Goal: Information Seeking & Learning: Learn about a topic

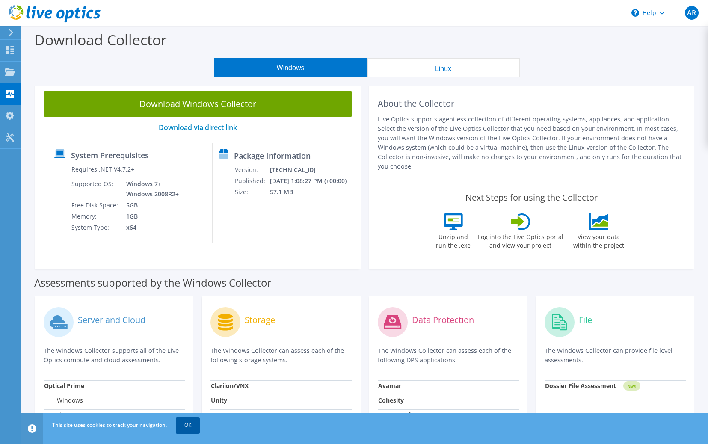
click at [186, 424] on link "OK" at bounding box center [188, 425] width 24 height 15
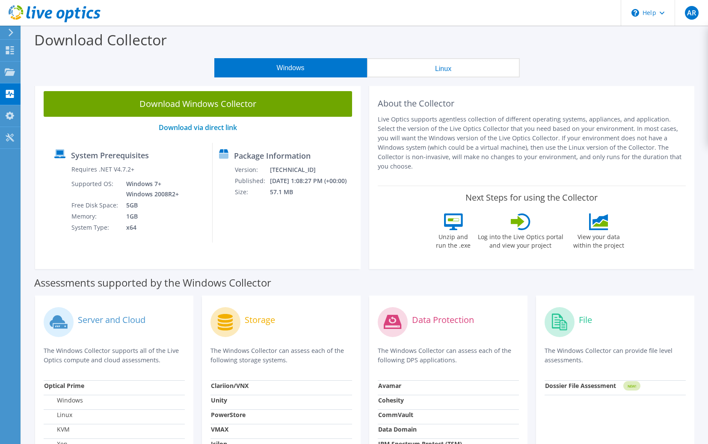
click at [60, 11] on use at bounding box center [55, 13] width 92 height 17
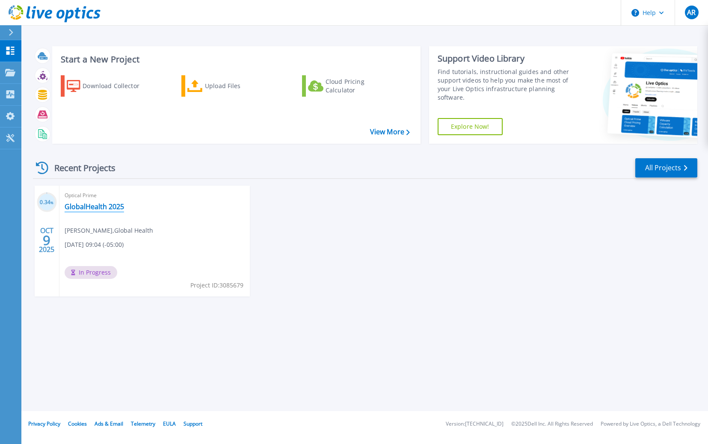
click at [111, 208] on link "GlobalHealth 2025" at bounding box center [94, 206] width 59 height 9
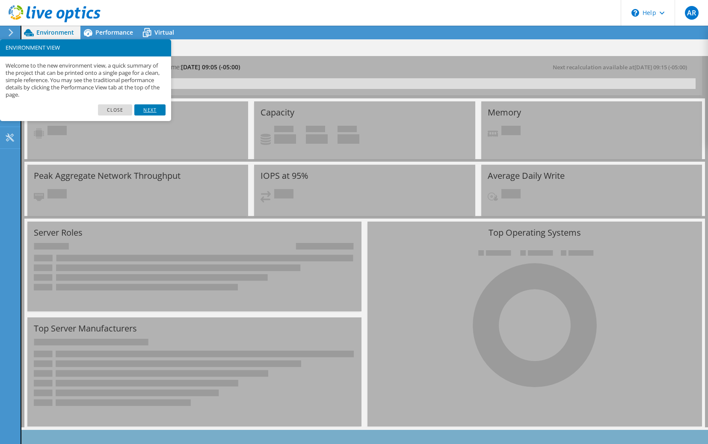
click at [158, 109] on link "Next" at bounding box center [149, 109] width 31 height 11
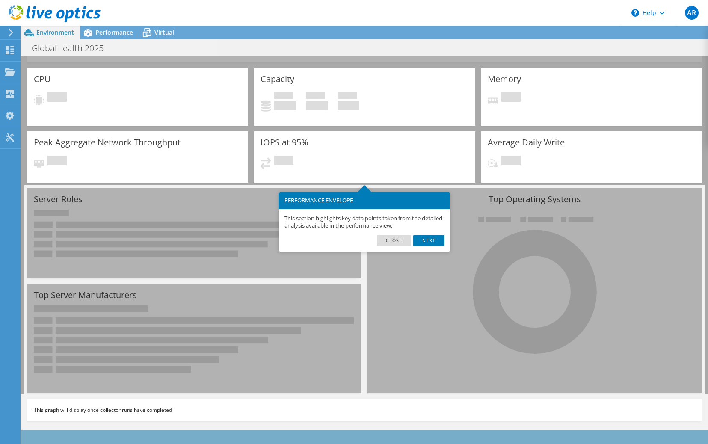
click at [433, 243] on link "Next" at bounding box center [428, 240] width 31 height 11
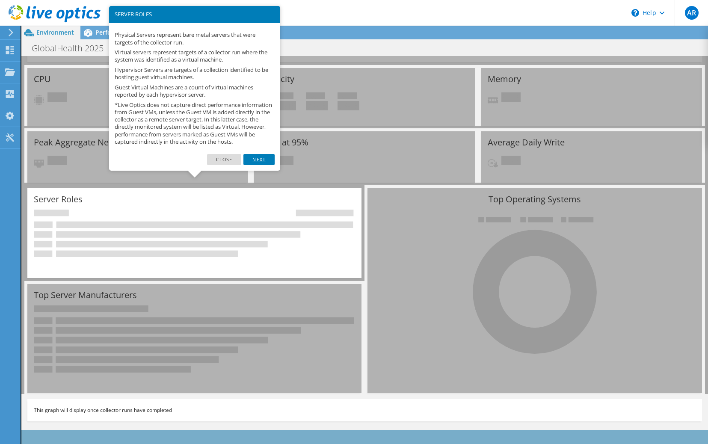
click at [259, 165] on link "Next" at bounding box center [258, 159] width 31 height 11
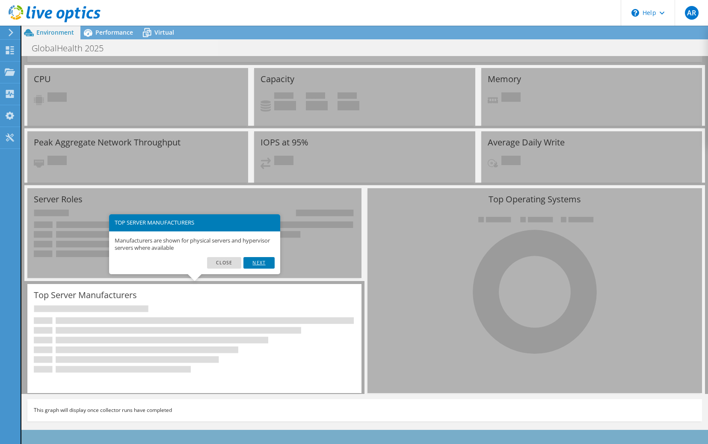
click at [261, 259] on link "Next" at bounding box center [258, 262] width 31 height 11
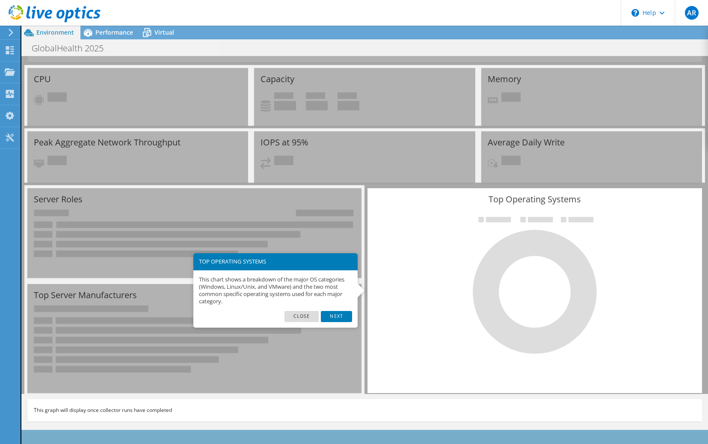
click at [332, 309] on div "This chart shows a breakdown of the major OS categories (Windows, Linux/Unix, a…" at bounding box center [275, 290] width 164 height 41
click at [337, 311] on link "Next" at bounding box center [336, 316] width 31 height 11
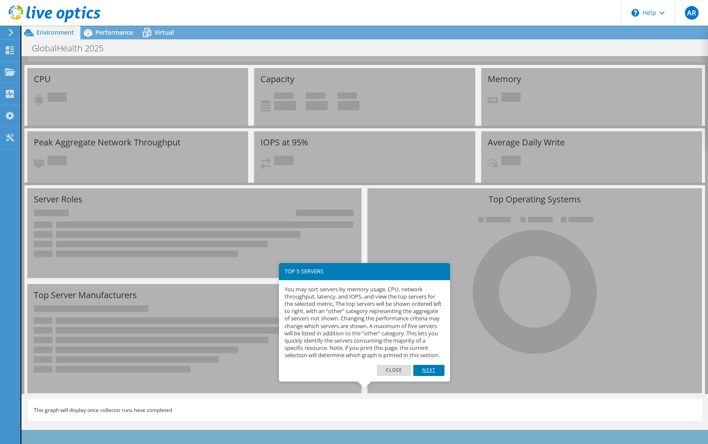
click at [430, 376] on link "Next" at bounding box center [428, 370] width 31 height 11
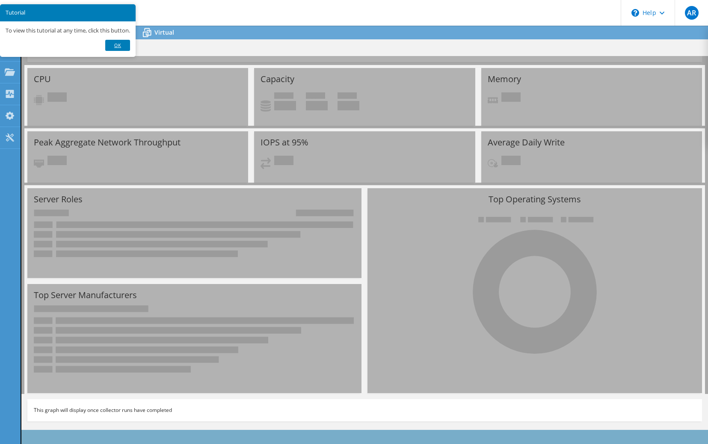
click at [117, 42] on link "Ok" at bounding box center [117, 45] width 25 height 11
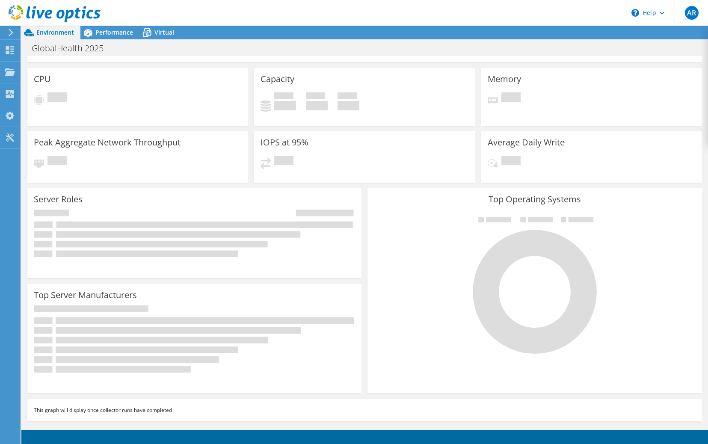
click at [176, 225] on rect at bounding box center [205, 224] width 299 height 6
drag, startPoint x: 94, startPoint y: 405, endPoint x: 173, endPoint y: 409, distance: 78.8
click at [165, 409] on div "This graph will display once collector runs have completed" at bounding box center [364, 410] width 675 height 22
click at [173, 409] on div "This graph will display once collector runs have completed" at bounding box center [364, 410] width 675 height 22
click at [205, 406] on div "This graph will display once collector runs have completed" at bounding box center [364, 410] width 675 height 22
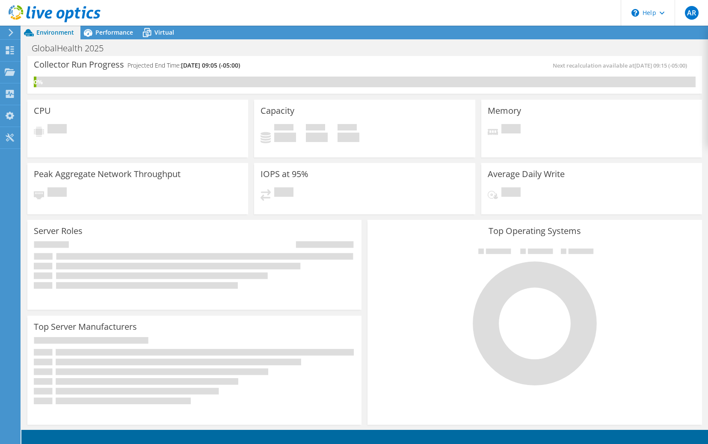
scroll to position [0, 0]
click at [667, 65] on span "10/09/2025, 09:15 (-05:00)" at bounding box center [660, 67] width 53 height 8
click at [115, 35] on span "Performance" at bounding box center [114, 32] width 38 height 8
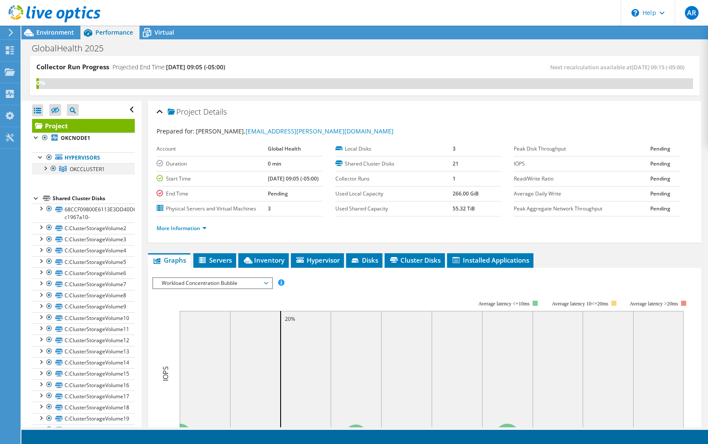
click at [45, 170] on div at bounding box center [45, 167] width 9 height 9
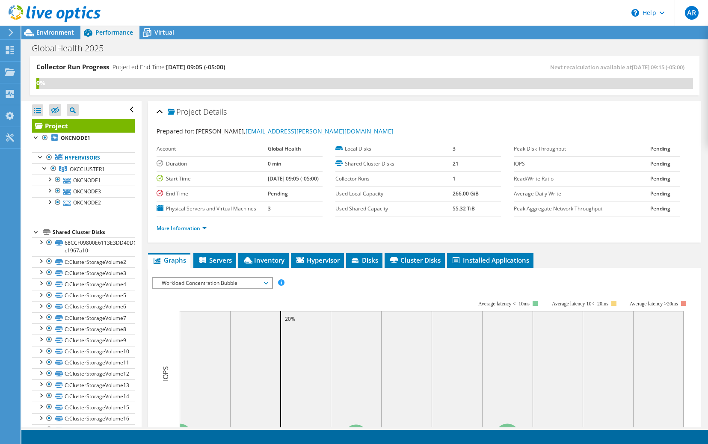
click at [450, 52] on div "GlobalHealth 2025 Print" at bounding box center [364, 48] width 687 height 16
click at [341, 94] on div "Collector Run Progress Projected End Time: 10/10/2025, 09:05 (-05:00) Next reca…" at bounding box center [365, 75] width 670 height 39
click at [149, 32] on icon at bounding box center [147, 33] width 9 height 7
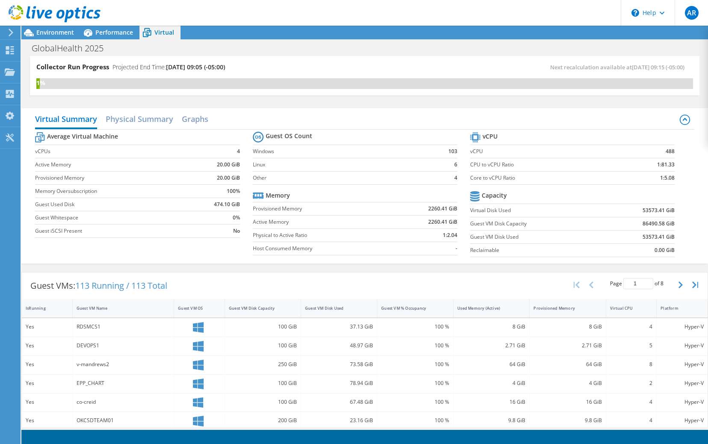
click at [533, 89] on div "1%" at bounding box center [364, 83] width 657 height 11
click at [145, 121] on h2 "Physical Summary" at bounding box center [140, 119] width 68 height 19
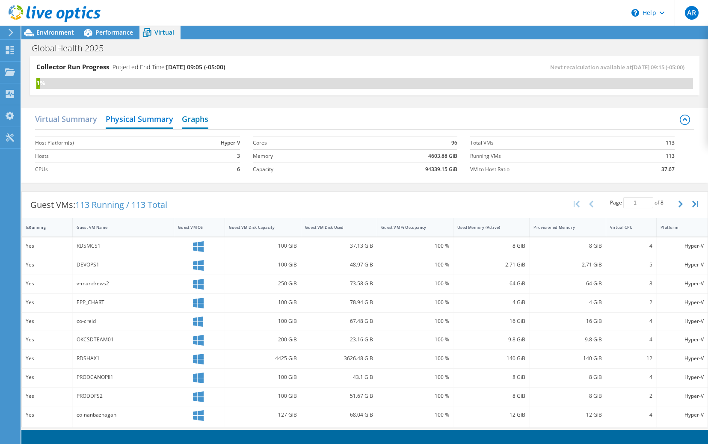
click at [195, 113] on h2 "Graphs" at bounding box center [195, 119] width 27 height 19
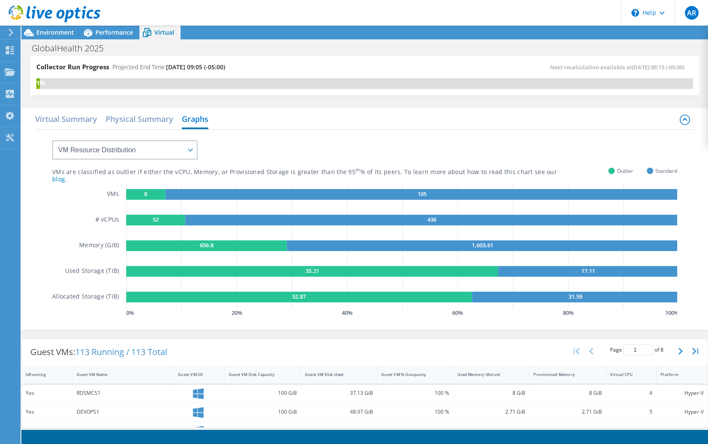
click at [397, 133] on div "VMs are classified as outlier if either the vCPU, Memory, or Provisioned Storag…" at bounding box center [364, 225] width 625 height 190
click at [489, 331] on div "Virtual Summary Physical Summary Graphs VM Resource Distribution Provisioning C…" at bounding box center [364, 219] width 687 height 230
click at [535, 320] on div "VMs are classified as outlier if either the vCPU, Memory, or Provisioned Storag…" at bounding box center [364, 229] width 659 height 198
click at [211, 322] on div "VMs are classified as outlier if either the vCPU, Memory, or Provisioned Storag…" at bounding box center [364, 229] width 659 height 198
click at [52, 140] on select "VM Resource Distribution Provisioning Contrast Over Provisioning" at bounding box center [124, 149] width 145 height 19
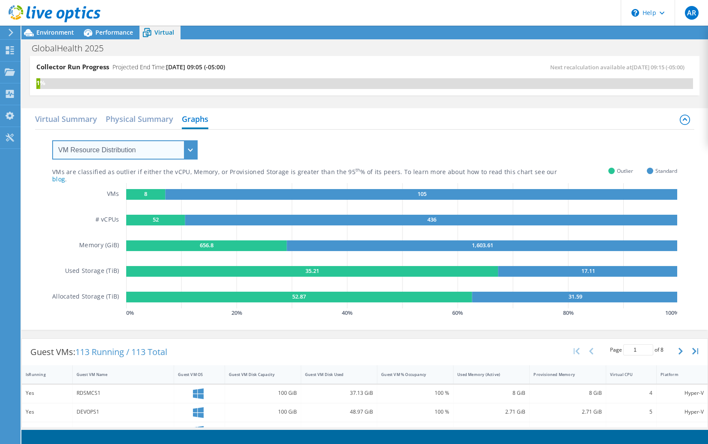
select select "Provisioning Contrast"
click option "Provisioning Contrast" at bounding box center [0, 0] width 0 height 0
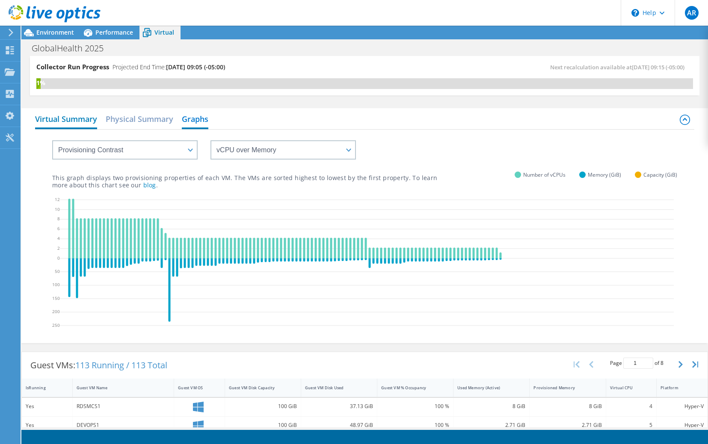
click at [61, 118] on h2 "Virtual Summary" at bounding box center [66, 119] width 62 height 19
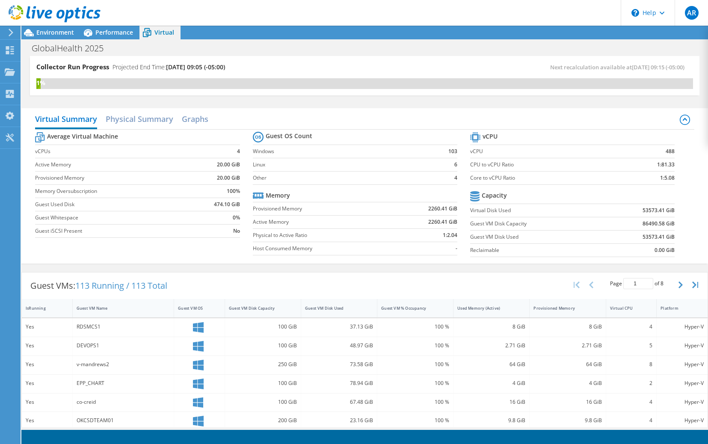
click at [490, 279] on div "Guest VMs: 113 Running / 113 Total Page 1 of 8 5 rows 10 rows 20 rows 25 rows 5…" at bounding box center [365, 286] width 686 height 27
click at [530, 102] on div "Collector Run Progress Projected End Time: 10/10/2025, 09:05 (-05:00) Next reca…" at bounding box center [364, 80] width 687 height 48
click at [335, 102] on div "Collector Run Progress Projected End Time: 10/10/2025, 09:05 (-05:00) Next reca…" at bounding box center [364, 80] width 687 height 48
click at [152, 127] on h2 "Physical Summary" at bounding box center [140, 119] width 68 height 19
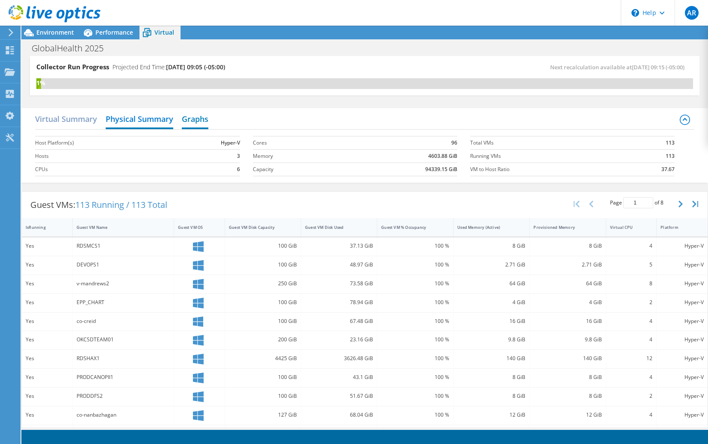
click at [197, 120] on h2 "Graphs" at bounding box center [195, 119] width 27 height 19
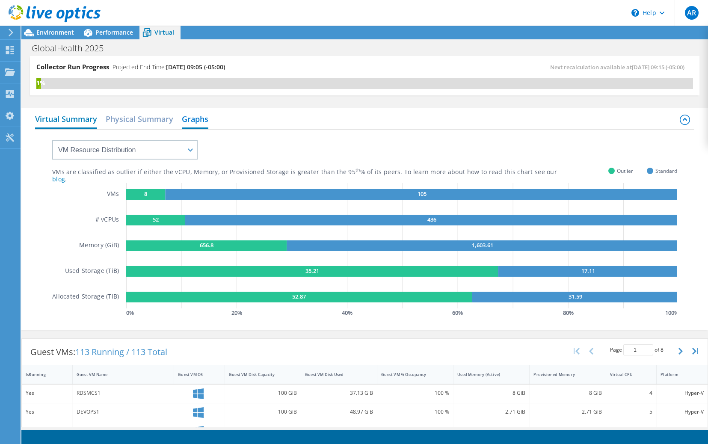
click at [72, 113] on h2 "Virtual Summary" at bounding box center [66, 119] width 62 height 19
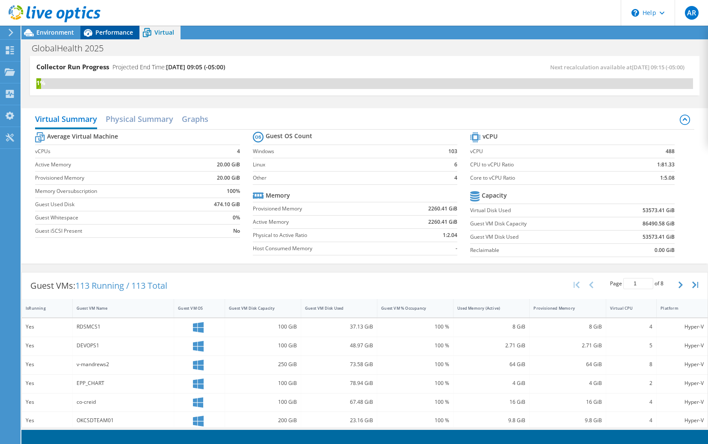
click at [94, 31] on icon at bounding box center [87, 32] width 15 height 15
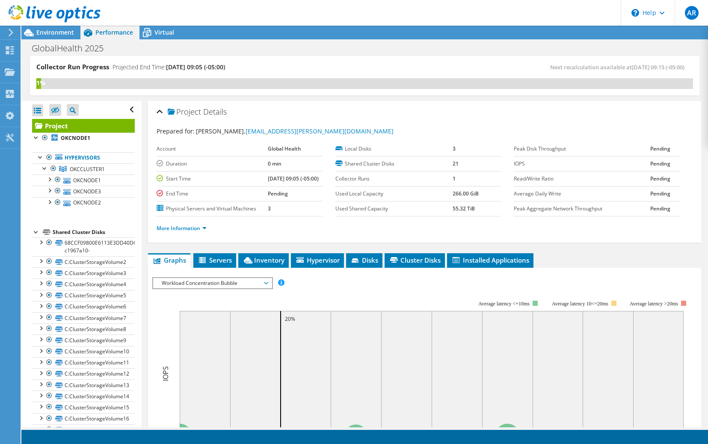
click at [53, 28] on div at bounding box center [50, 14] width 101 height 29
click at [42, 25] on div at bounding box center [50, 14] width 101 height 29
click at [41, 30] on span "Environment" at bounding box center [55, 32] width 38 height 8
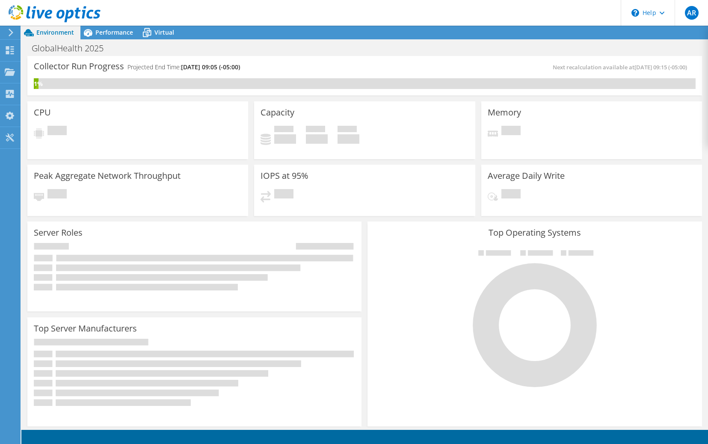
click at [6, 33] on div at bounding box center [9, 33] width 9 height 8
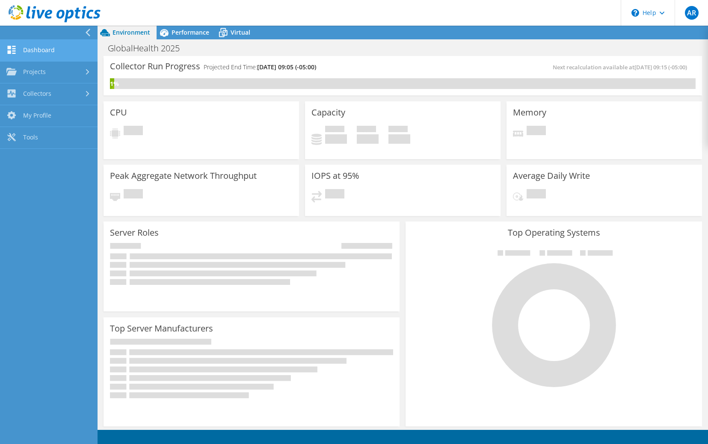
click at [64, 49] on link "Dashboard" at bounding box center [49, 51] width 98 height 22
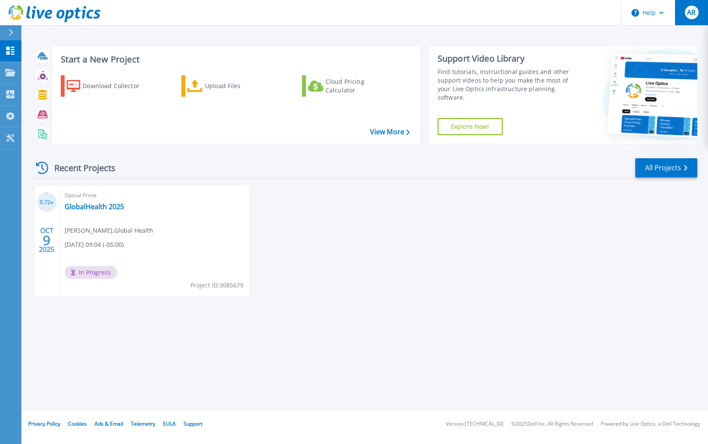
click at [682, 11] on button "AR" at bounding box center [691, 12] width 33 height 25
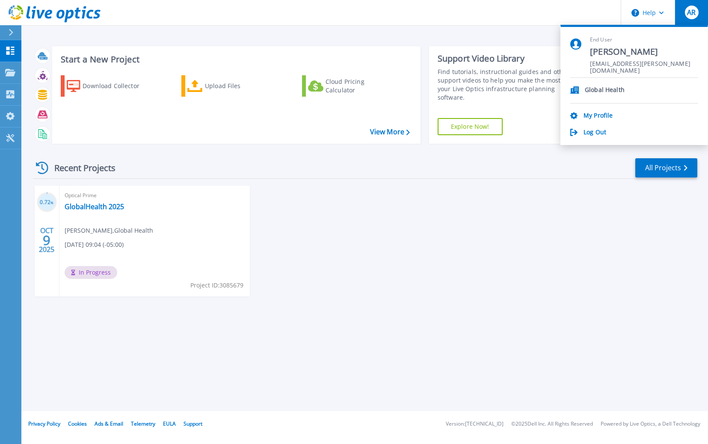
click at [517, 181] on div "Recent Projects All Projects 0.72 % OCT 9 2025 Optical Prime GlobalHealth 2025 …" at bounding box center [365, 236] width 664 height 170
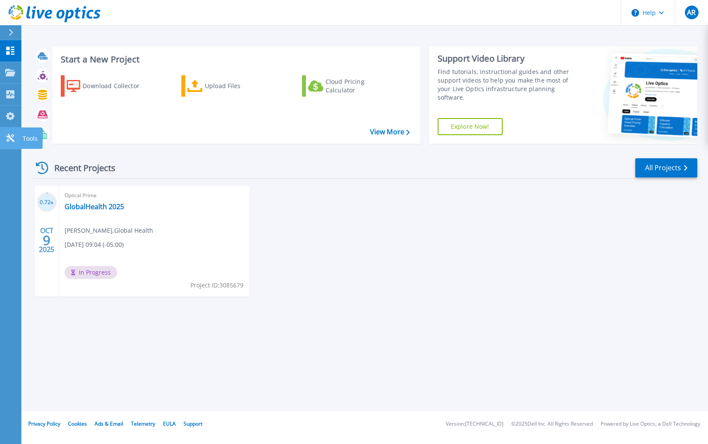
click at [9, 136] on icon at bounding box center [10, 138] width 8 height 8
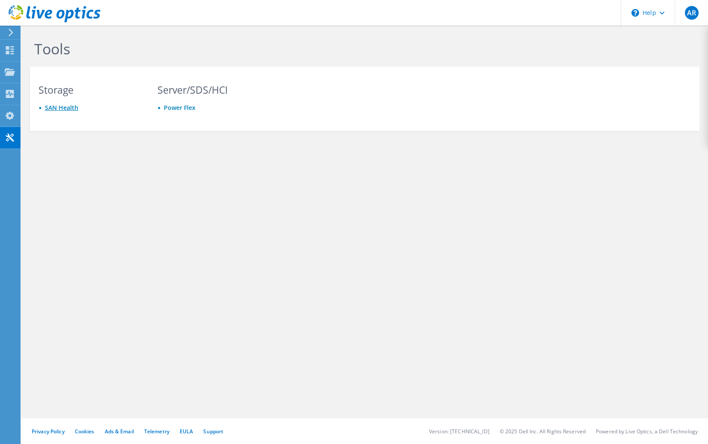
click at [73, 106] on link "SAN Health" at bounding box center [61, 108] width 33 height 8
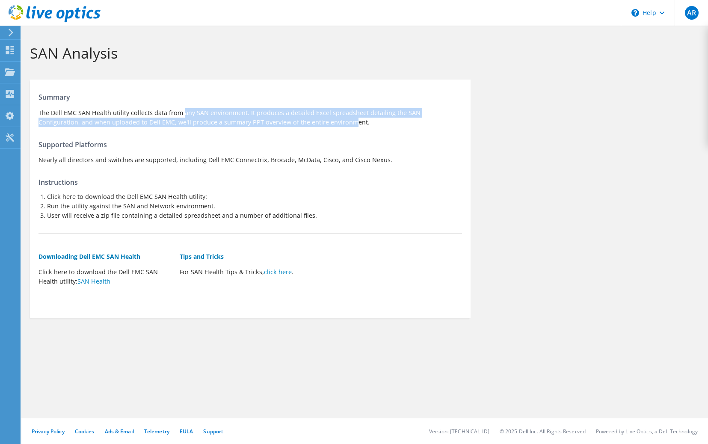
drag, startPoint x: 196, startPoint y: 127, endPoint x: 228, endPoint y: 132, distance: 32.1
click at [227, 132] on div "Summary The Dell EMC SAN Health utility collects data from any SAN environment.…" at bounding box center [250, 197] width 441 height 226
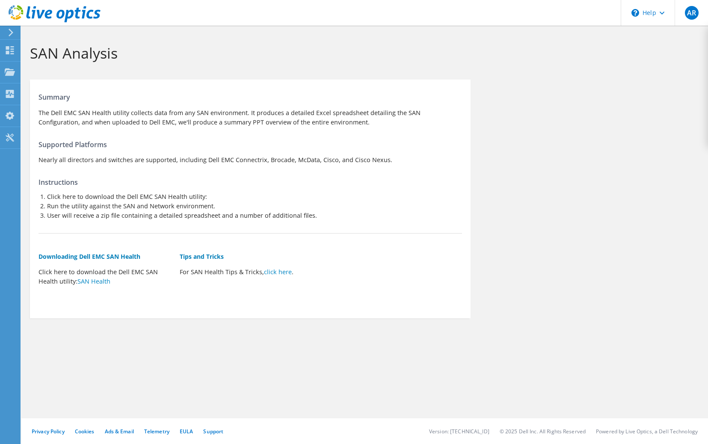
click at [228, 132] on div "Summary The Dell EMC SAN Health utility collects data from any SAN environment.…" at bounding box center [250, 197] width 441 height 226
click at [91, 254] on h5 "Downloading Dell EMC SAN Health" at bounding box center [105, 256] width 133 height 9
click at [126, 305] on div "Summary The Dell EMC SAN Health utility collects data from any SAN environment.…" at bounding box center [250, 197] width 441 height 226
click at [98, 283] on link "SAN Health" at bounding box center [93, 281] width 33 height 8
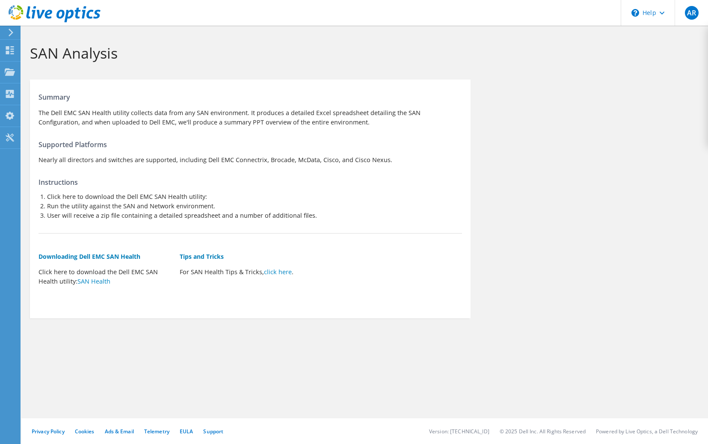
click at [335, 391] on div "SAN Analysis Summary The Dell EMC SAN Health utility collects data from any SAN…" at bounding box center [364, 235] width 687 height 418
click at [430, 7] on header "AR End User Angel Rodriguez angel.rodriguez@globalhealth.com Global Health My P…" at bounding box center [354, 13] width 708 height 26
click at [419, 168] on div "Summary The Dell EMC SAN Health utility collects data from any SAN environment.…" at bounding box center [250, 197] width 441 height 226
click at [494, 189] on div "Summary The Dell EMC SAN Health utility collects data from any SAN environment.…" at bounding box center [364, 198] width 687 height 247
drag, startPoint x: 175, startPoint y: 268, endPoint x: 276, endPoint y: 276, distance: 100.4
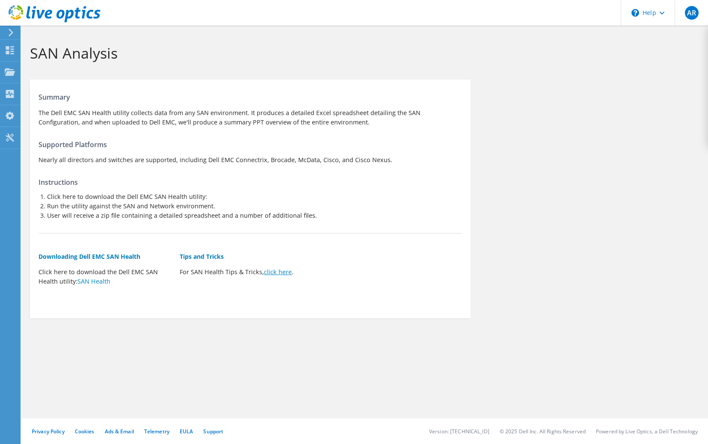
click at [263, 274] on div "Downloading Dell EMC SAN Health Click here to download the Dell EMC SAN Health …" at bounding box center [251, 270] width 424 height 62
click at [350, 305] on div "Summary The Dell EMC SAN Health utility collects data from any SAN environment.…" at bounding box center [250, 197] width 441 height 226
click at [385, 240] on div "Downloading Dell EMC SAN Health Click here to download the Dell EMC SAN Health …" at bounding box center [251, 270] width 424 height 62
click at [171, 179] on h4 "Instructions" at bounding box center [251, 182] width 424 height 9
drag, startPoint x: 71, startPoint y: 199, endPoint x: 171, endPoint y: 196, distance: 99.7
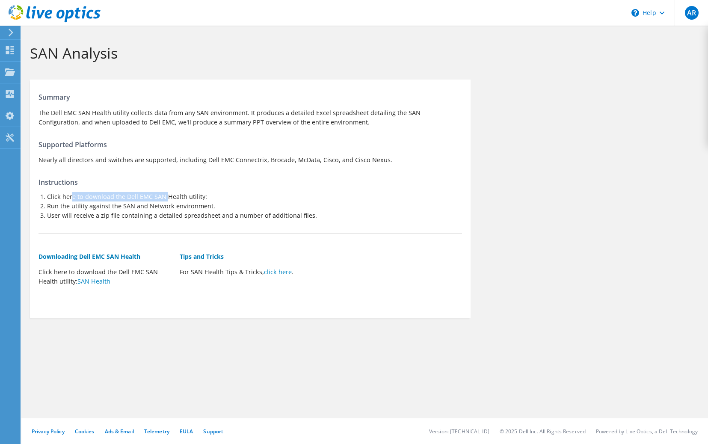
click at [169, 196] on li "Click here to download the Dell EMC SAN Health utility:" at bounding box center [254, 196] width 415 height 9
drag, startPoint x: 171, startPoint y: 196, endPoint x: 241, endPoint y: 202, distance: 70.4
click at [171, 196] on li "Click here to download the Dell EMC SAN Health utility:" at bounding box center [254, 196] width 415 height 9
drag, startPoint x: 225, startPoint y: 194, endPoint x: 77, endPoint y: 202, distance: 149.1
click at [77, 202] on ol "Click here to download the Dell EMC SAN Health utility: Run the utility against…" at bounding box center [251, 206] width 424 height 28
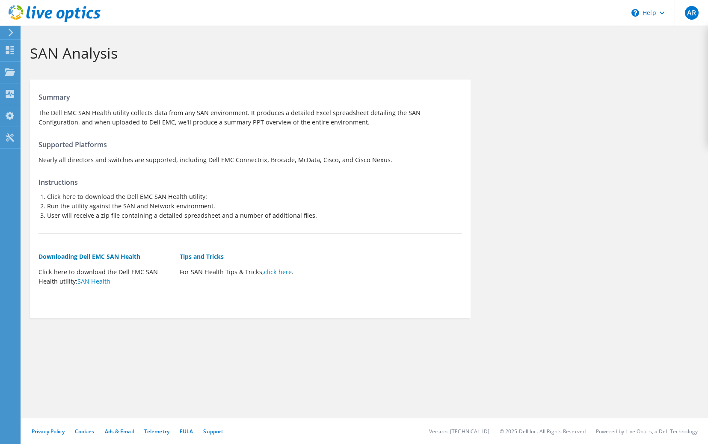
click at [59, 210] on li "Run the utility against the SAN and Network environment." at bounding box center [254, 206] width 415 height 9
drag, startPoint x: 62, startPoint y: 208, endPoint x: 213, endPoint y: 206, distance: 151.5
click at [211, 206] on li "Run the utility against the SAN and Network environment." at bounding box center [254, 206] width 415 height 9
click at [213, 206] on li "Run the utility against the SAN and Network environment." at bounding box center [254, 206] width 415 height 9
drag, startPoint x: 61, startPoint y: 218, endPoint x: 254, endPoint y: 214, distance: 193.4
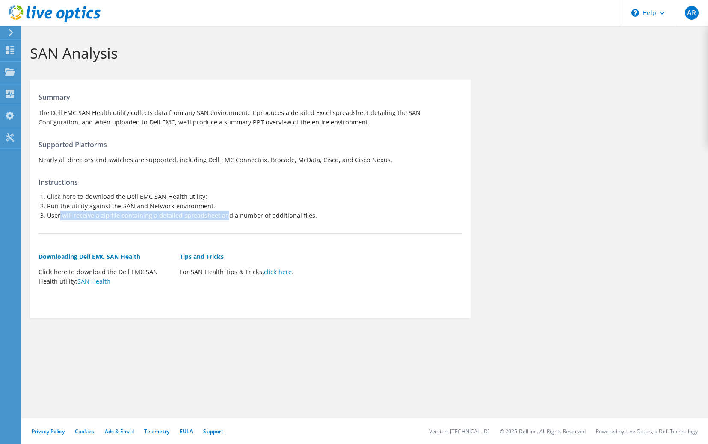
click at [241, 214] on li "User will receive a zip file containing a detailed spreadsheet and a number of …" at bounding box center [254, 215] width 415 height 9
click at [254, 214] on li "User will receive a zip file containing a detailed spreadsheet and a number of …" at bounding box center [254, 215] width 415 height 9
drag, startPoint x: 189, startPoint y: 219, endPoint x: 273, endPoint y: 222, distance: 84.7
click at [273, 222] on div "Summary The Dell EMC SAN Health utility collects data from any SAN environment.…" at bounding box center [250, 197] width 441 height 226
click at [320, 222] on div "Summary The Dell EMC SAN Health utility collects data from any SAN environment.…" at bounding box center [250, 197] width 441 height 226
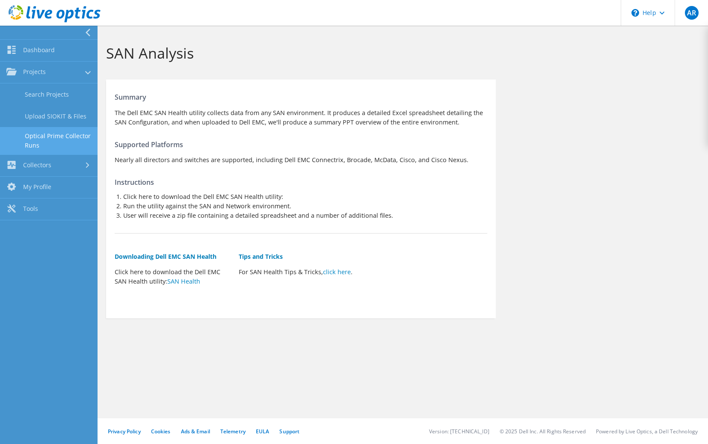
click at [54, 143] on link "Optical Prime Collector Runs" at bounding box center [49, 140] width 98 height 27
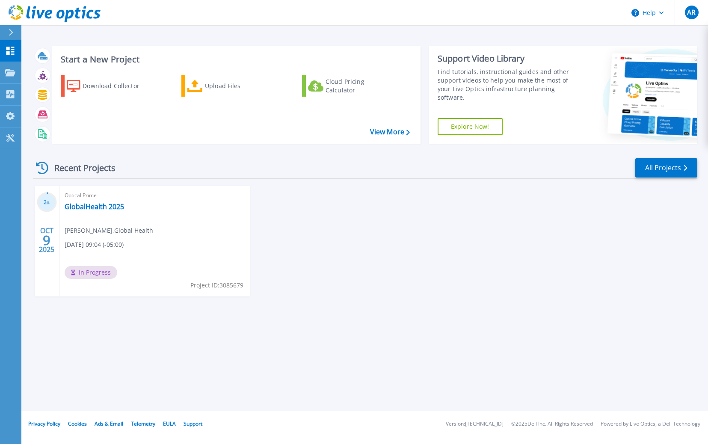
click at [6, 30] on button at bounding box center [10, 32] width 21 height 15
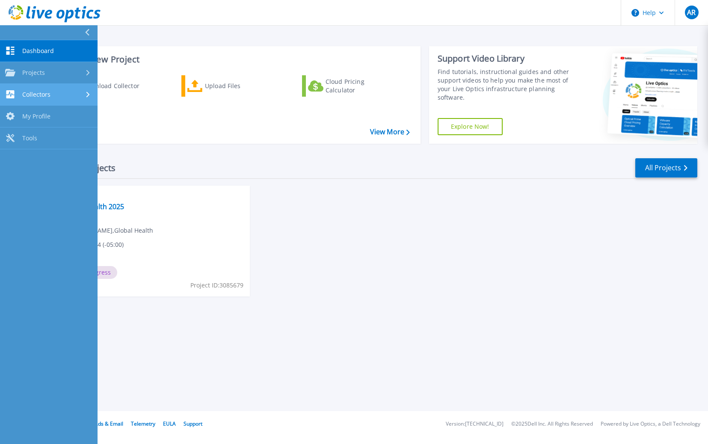
click at [41, 88] on link "Collectors Collectors" at bounding box center [49, 95] width 98 height 22
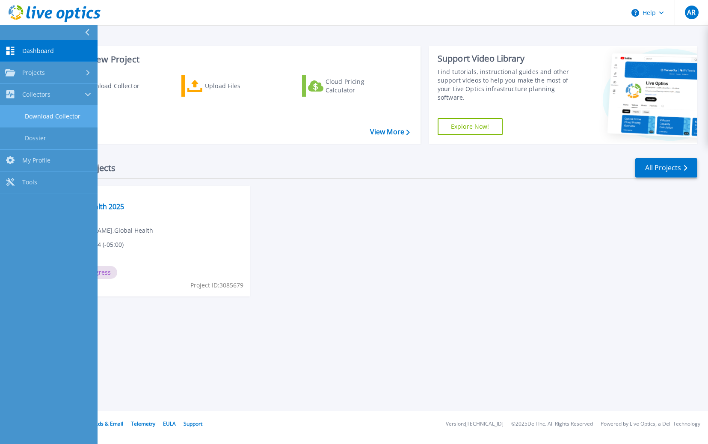
click at [57, 115] on link "Download Collector" at bounding box center [49, 117] width 98 height 22
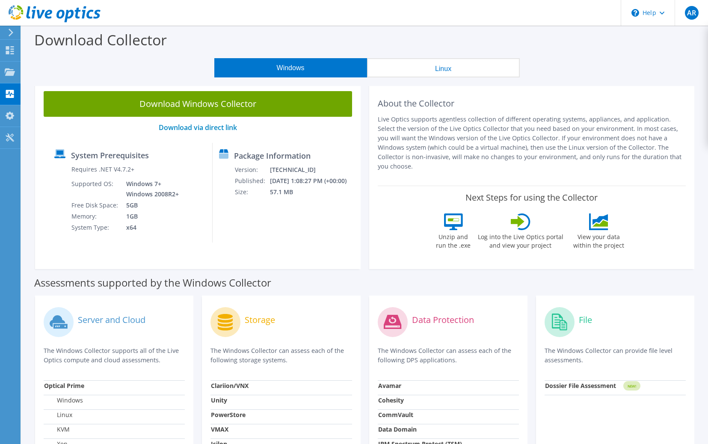
click at [432, 74] on button "Linux" at bounding box center [443, 67] width 153 height 19
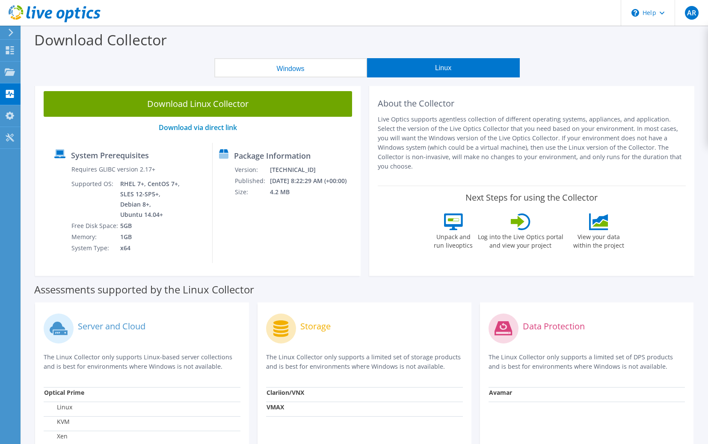
click at [305, 74] on button "Windows" at bounding box center [290, 67] width 153 height 19
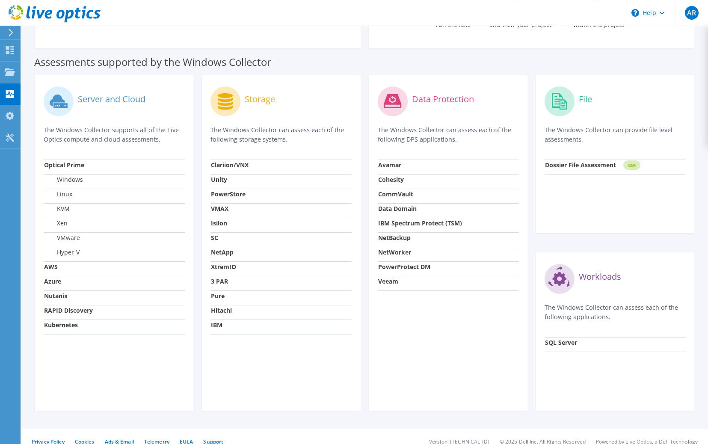
scroll to position [222, 0]
click at [569, 338] on strong "SQL Server" at bounding box center [561, 342] width 32 height 8
click at [557, 289] on div "Workloads The Windows Collector can assess each of the following applications." at bounding box center [615, 298] width 141 height 76
drag, startPoint x: 550, startPoint y: 259, endPoint x: 596, endPoint y: 269, distance: 46.5
click at [588, 268] on div "Workloads" at bounding box center [615, 278] width 141 height 36
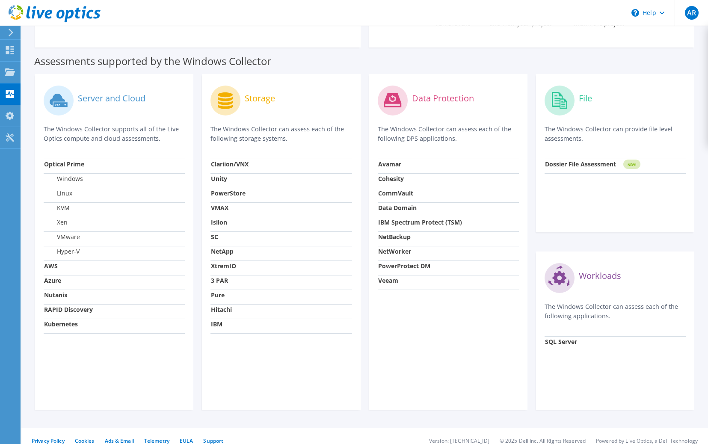
click at [596, 272] on label "Workloads" at bounding box center [600, 276] width 42 height 9
click at [85, 94] on label "Server and Cloud" at bounding box center [112, 98] width 68 height 9
click at [104, 100] on div "Server and Cloud" at bounding box center [114, 101] width 141 height 36
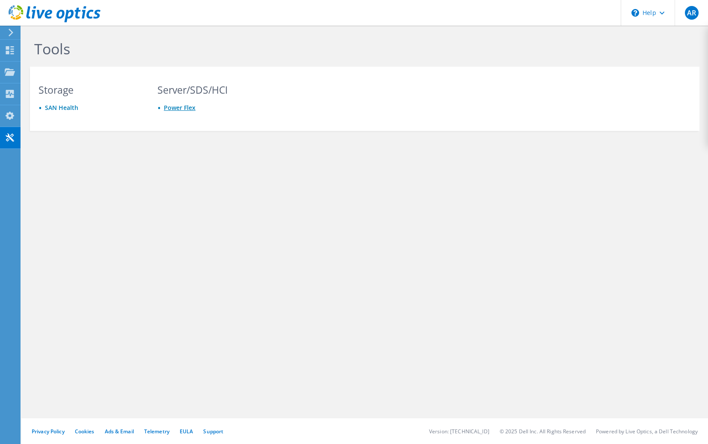
click at [177, 106] on link "Power Flex" at bounding box center [180, 108] width 32 height 8
click at [6, 116] on use at bounding box center [10, 116] width 9 height 8
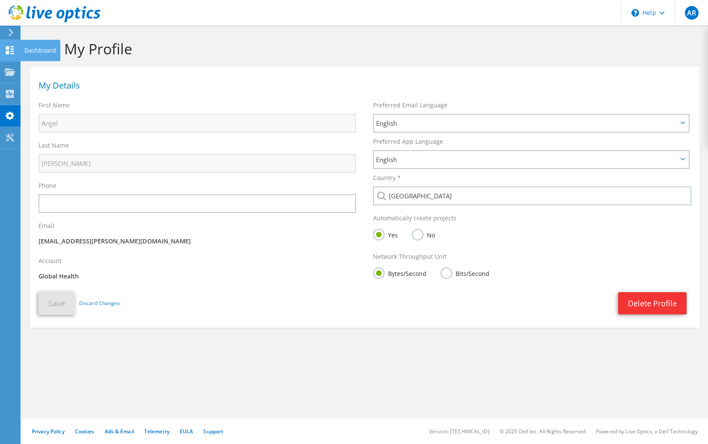
click at [11, 53] on icon at bounding box center [10, 50] width 10 height 8
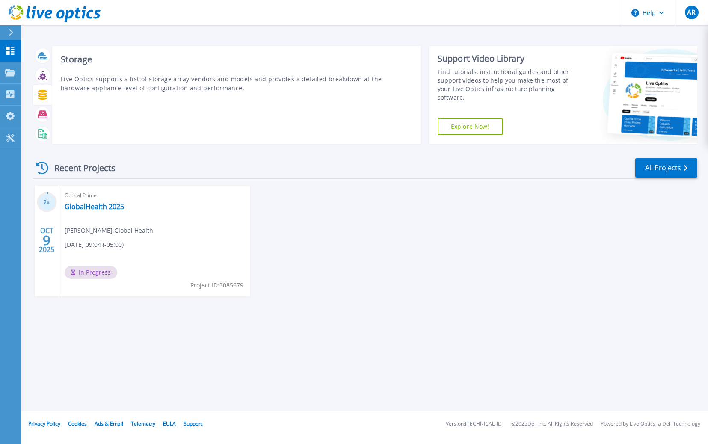
click at [42, 97] on icon at bounding box center [42, 95] width 9 height 10
click at [41, 111] on icon at bounding box center [43, 114] width 10 height 8
click at [38, 139] on div at bounding box center [42, 134] width 15 height 15
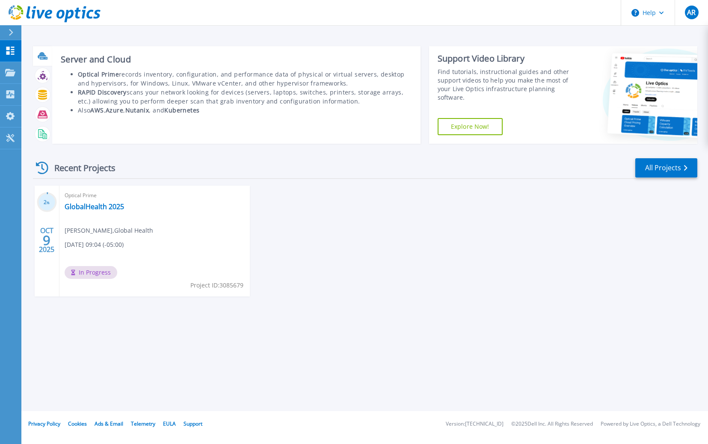
click at [45, 56] on icon at bounding box center [42, 55] width 9 height 6
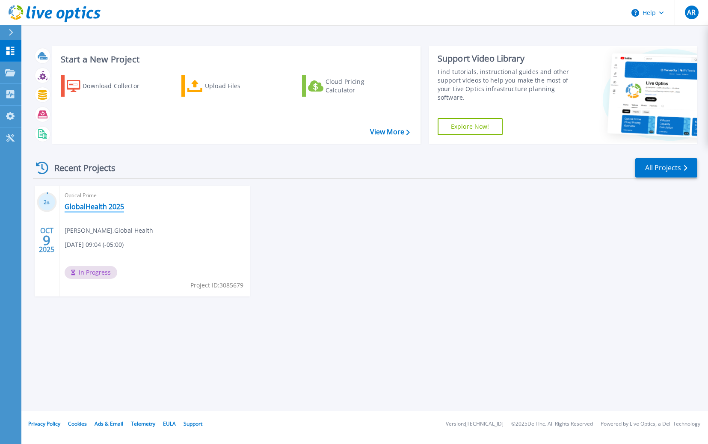
click at [86, 210] on link "GlobalHealth 2025" at bounding box center [94, 206] width 59 height 9
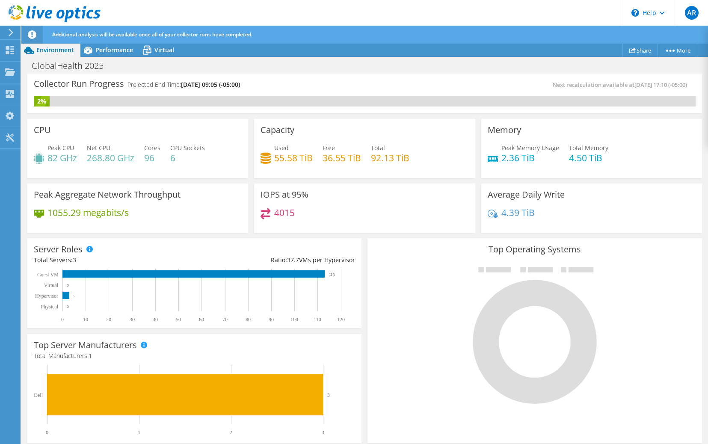
click at [351, 214] on div "4015" at bounding box center [365, 217] width 208 height 18
drag, startPoint x: 277, startPoint y: 158, endPoint x: 445, endPoint y: 161, distance: 167.7
click at [391, 161] on div "Used 55.58 TiB Free 36.55 TiB Total 92.13 TiB" at bounding box center [365, 157] width 208 height 28
click at [343, 101] on div "2%" at bounding box center [365, 101] width 662 height 11
drag, startPoint x: 49, startPoint y: 159, endPoint x: 199, endPoint y: 165, distance: 150.7
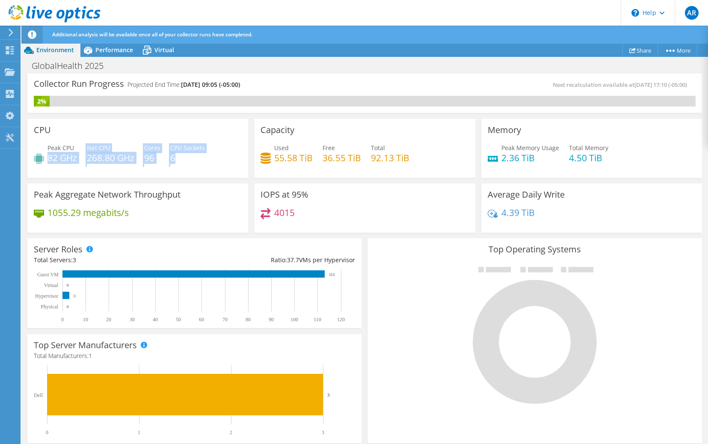
click at [189, 165] on div "Peak CPU 82 GHz Net CPU 268.80 GHz Cores 96 CPU Sockets 6" at bounding box center [138, 157] width 208 height 28
click at [204, 165] on div "Peak CPU 82 GHz Net CPU 268.80 GHz Cores 96 CPU Sockets 6" at bounding box center [138, 157] width 208 height 28
click at [200, 150] on span "CPU Sockets" at bounding box center [187, 148] width 35 height 8
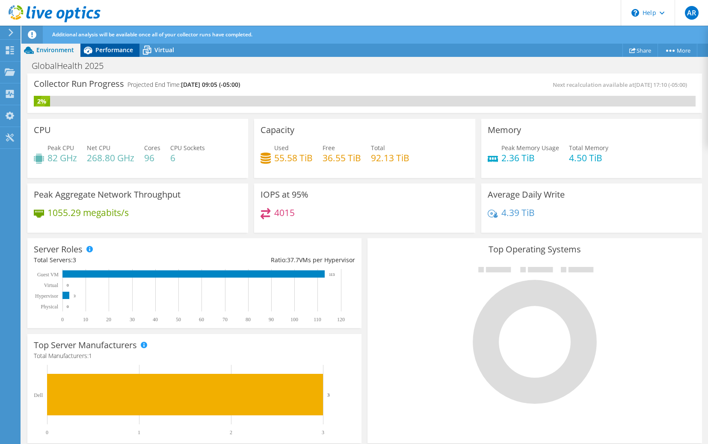
click at [124, 50] on span "Performance" at bounding box center [114, 50] width 38 height 8
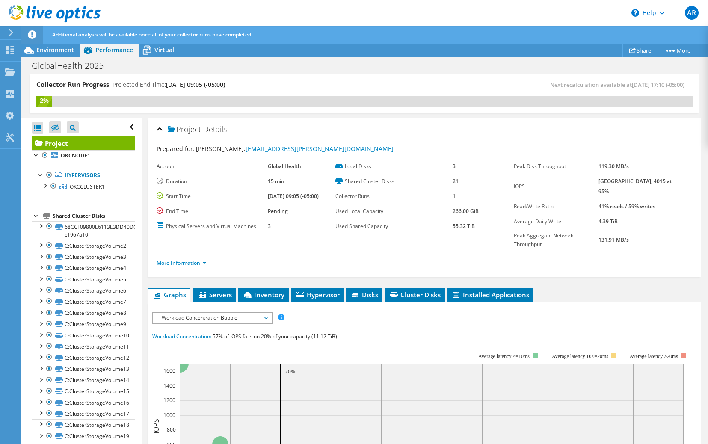
drag, startPoint x: 439, startPoint y: 212, endPoint x: 480, endPoint y: 214, distance: 41.1
click at [480, 214] on tr "Used Local Capacity 266.00 GiB" at bounding box center [418, 211] width 166 height 15
click at [480, 214] on td "266.00 GiB" at bounding box center [477, 211] width 48 height 15
click at [464, 234] on section "Account Global Health Duration 15 min Start Time [DATE] 09:05 (-05:00) End Time…" at bounding box center [335, 196] width 357 height 75
drag, startPoint x: 448, startPoint y: 227, endPoint x: 483, endPoint y: 229, distance: 34.7
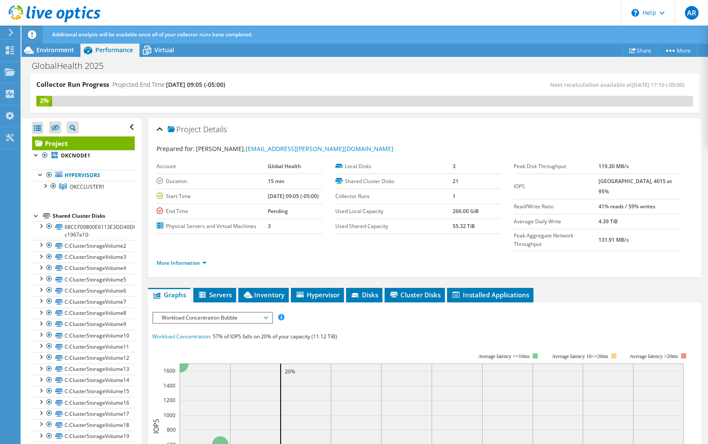
click at [471, 228] on tr "Used Shared Capacity 55.32 TiB" at bounding box center [418, 226] width 166 height 15
click at [493, 229] on td "55.32 TiB" at bounding box center [477, 226] width 48 height 15
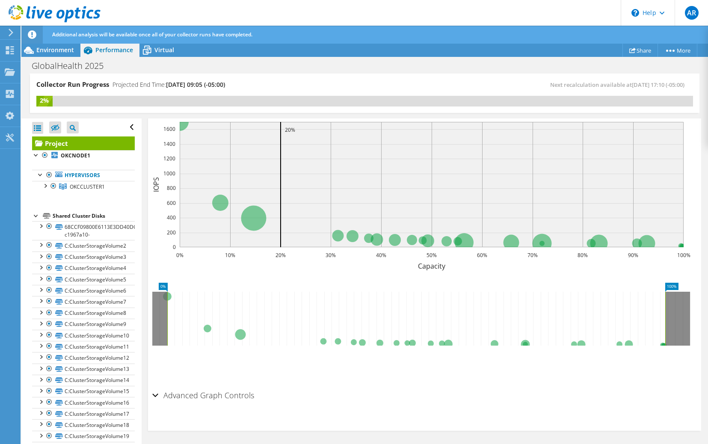
scroll to position [235, 0]
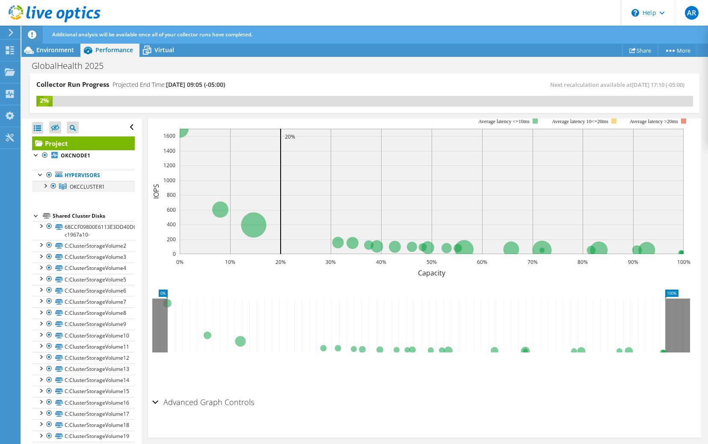
click at [47, 184] on div at bounding box center [45, 185] width 9 height 9
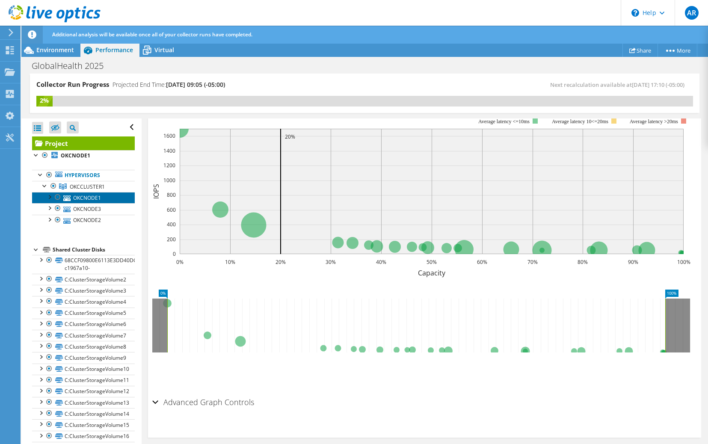
click at [81, 195] on link "OKCNODE1" at bounding box center [83, 197] width 103 height 11
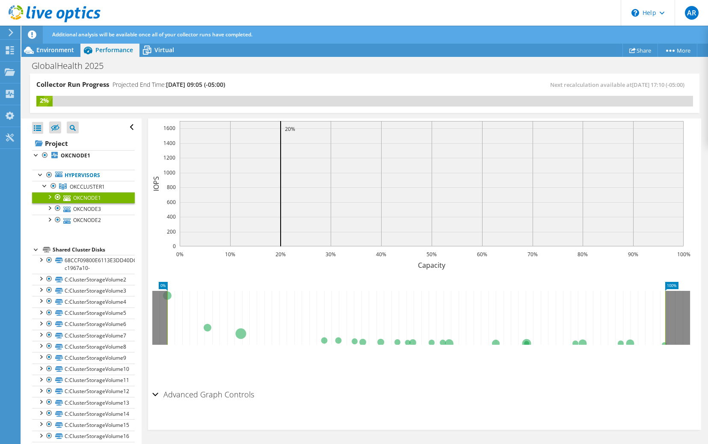
scroll to position [122, 0]
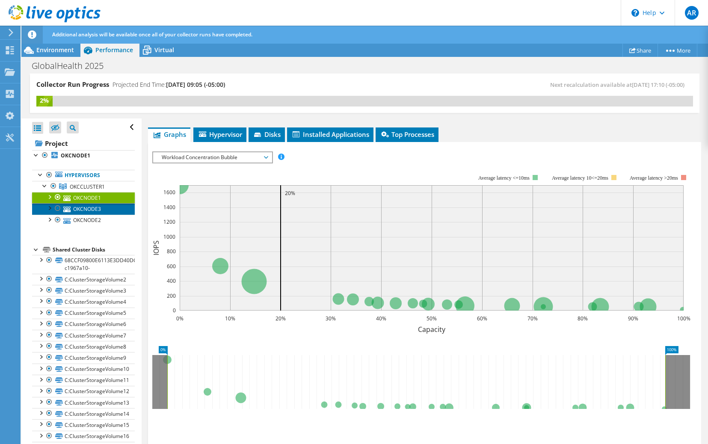
click at [98, 206] on link "OKCNODE3" at bounding box center [83, 208] width 103 height 11
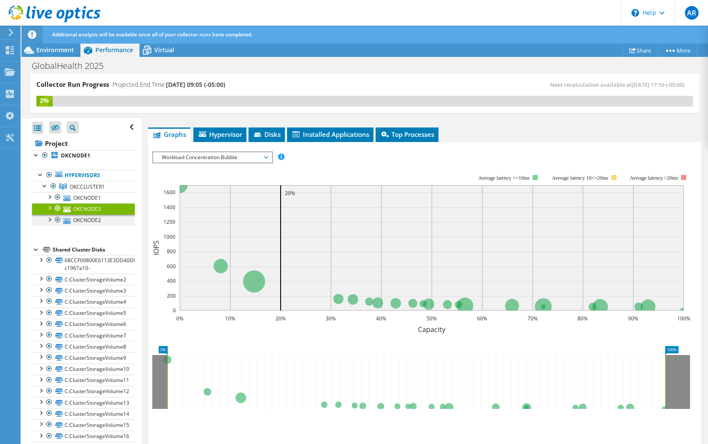
click at [50, 221] on div at bounding box center [49, 219] width 9 height 9
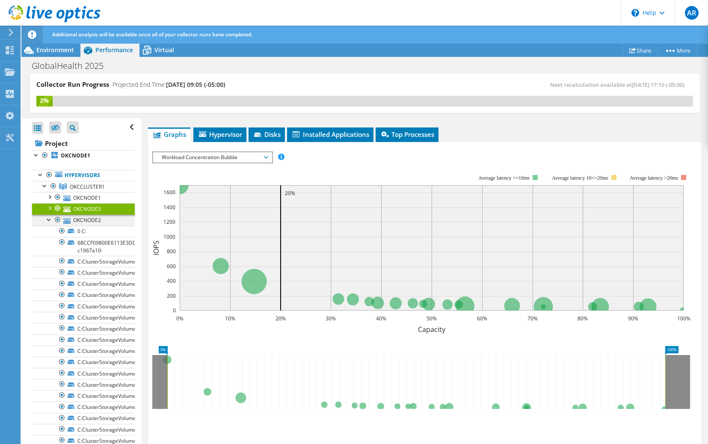
click at [50, 221] on div at bounding box center [49, 219] width 9 height 9
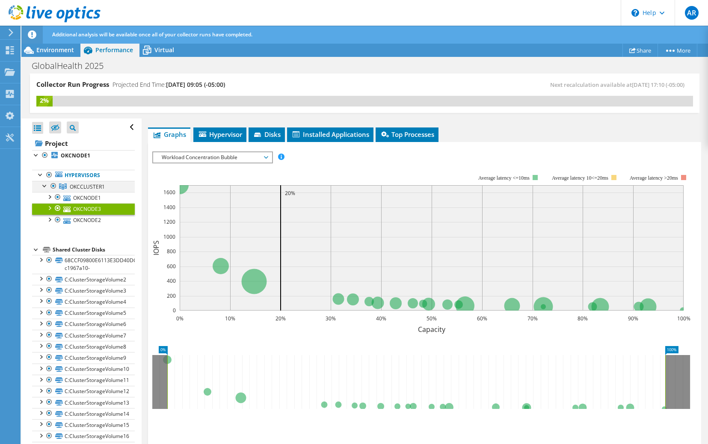
click at [46, 188] on div at bounding box center [45, 185] width 9 height 9
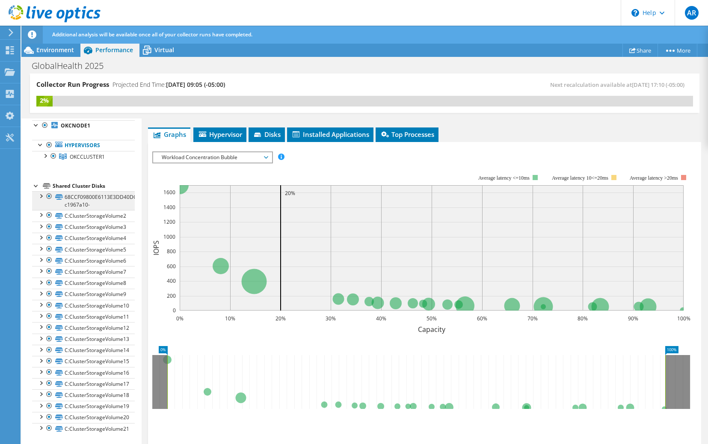
scroll to position [0, 0]
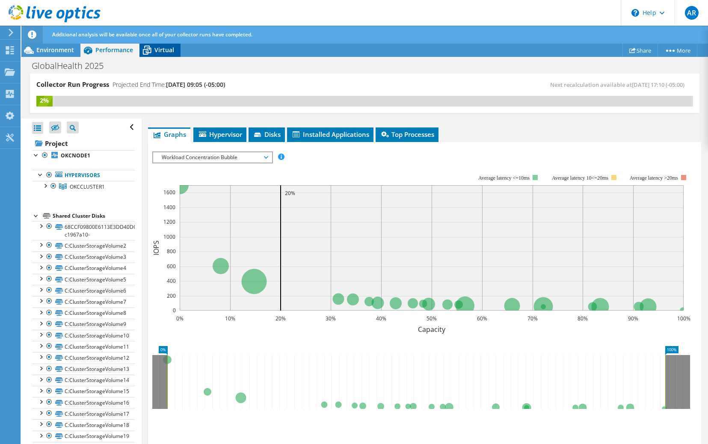
click at [161, 44] on div "Virtual" at bounding box center [159, 50] width 41 height 14
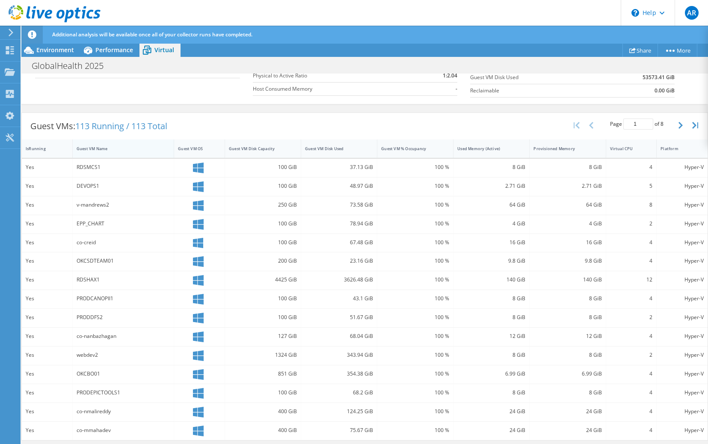
scroll to position [174, 0]
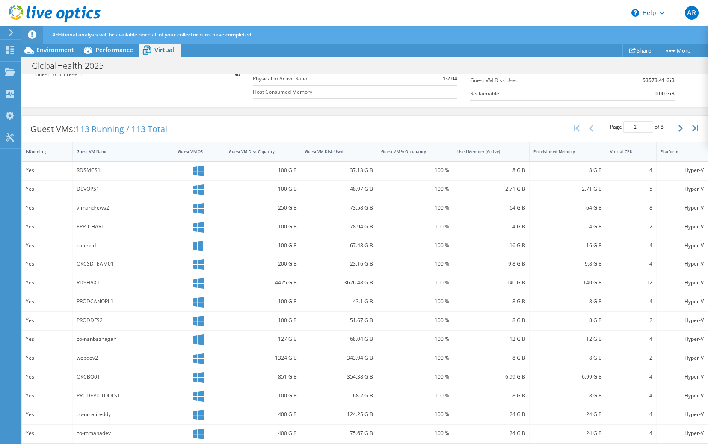
click at [97, 152] on div "Guest VM Name" at bounding box center [118, 152] width 83 height 6
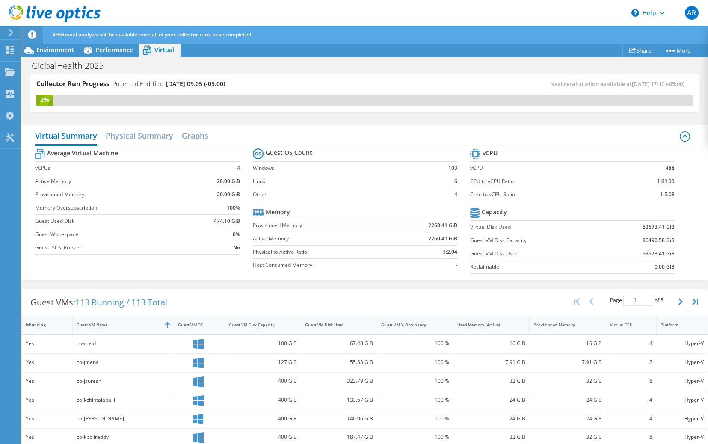
scroll to position [0, 0]
click at [495, 113] on div "Collector Run Progress Projected End Time: [DATE] 09:05 (-05:00) Next recalcula…" at bounding box center [364, 98] width 687 height 48
click at [544, 122] on div "Virtual Summary Physical Summary Graphs Average Virtual Machine vCPUs 4 Active …" at bounding box center [364, 203] width 687 height 164
click at [530, 30] on div "Additional analysis will be available once all of your collector runs have comp…" at bounding box center [380, 35] width 661 height 18
click at [579, 104] on div "4%" at bounding box center [364, 101] width 657 height 11
